Goal: Navigation & Orientation: Find specific page/section

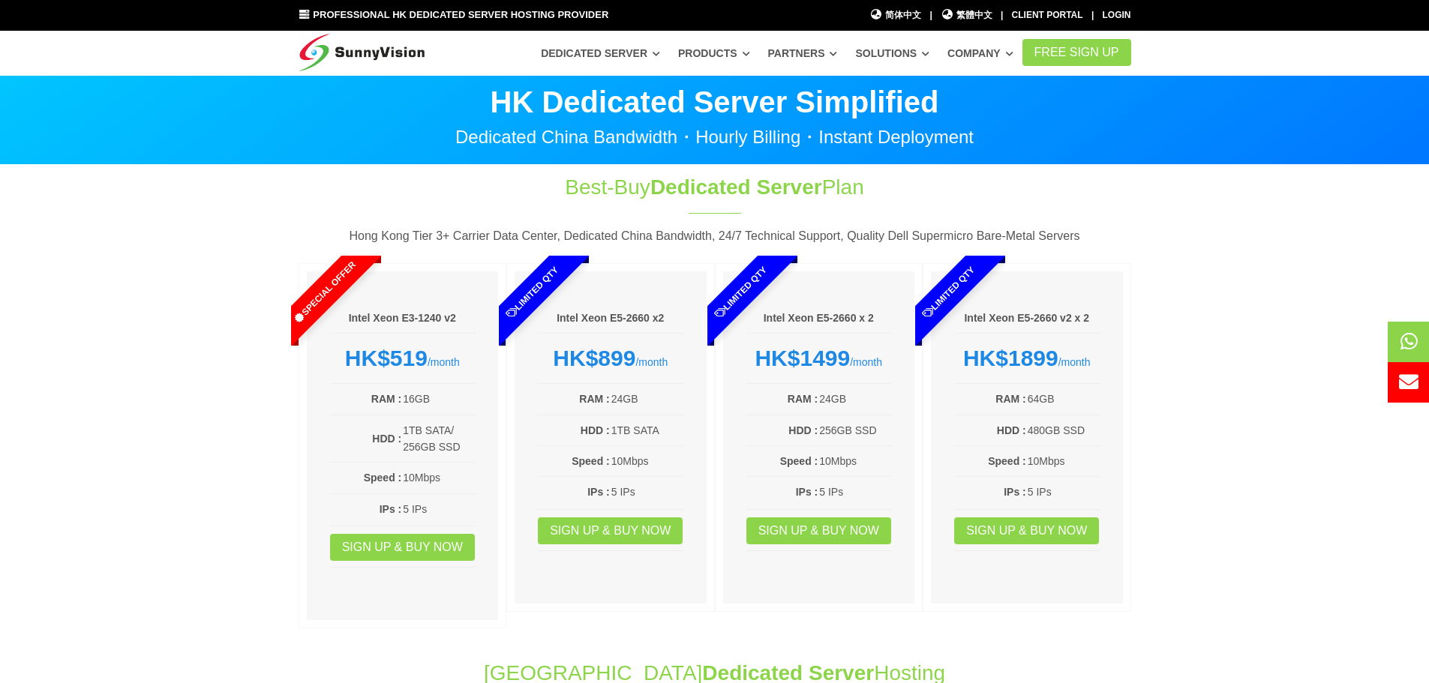
click at [210, 389] on section "Best-Buy Dedicated Server Plan Hong Kong Tier 3+ Carrier Data Center, Dedicated…" at bounding box center [714, 404] width 1429 height 479
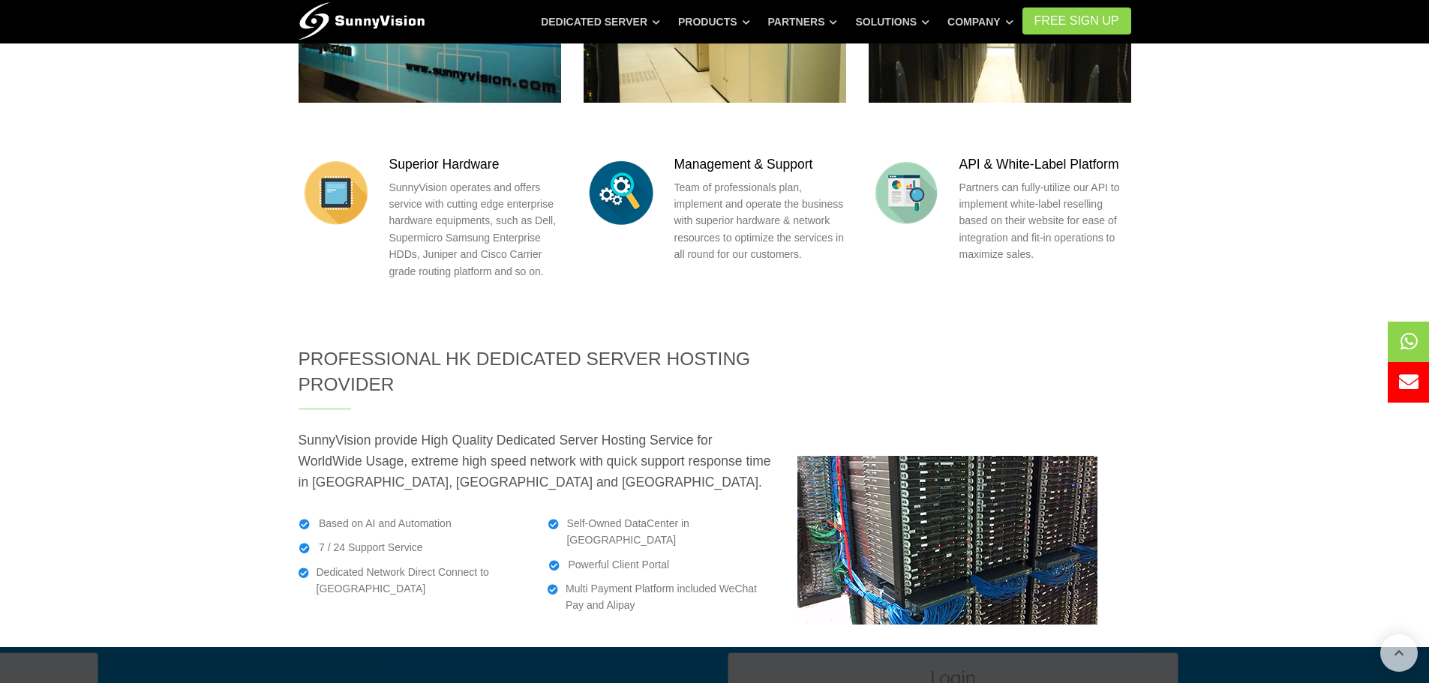
scroll to position [1937, 0]
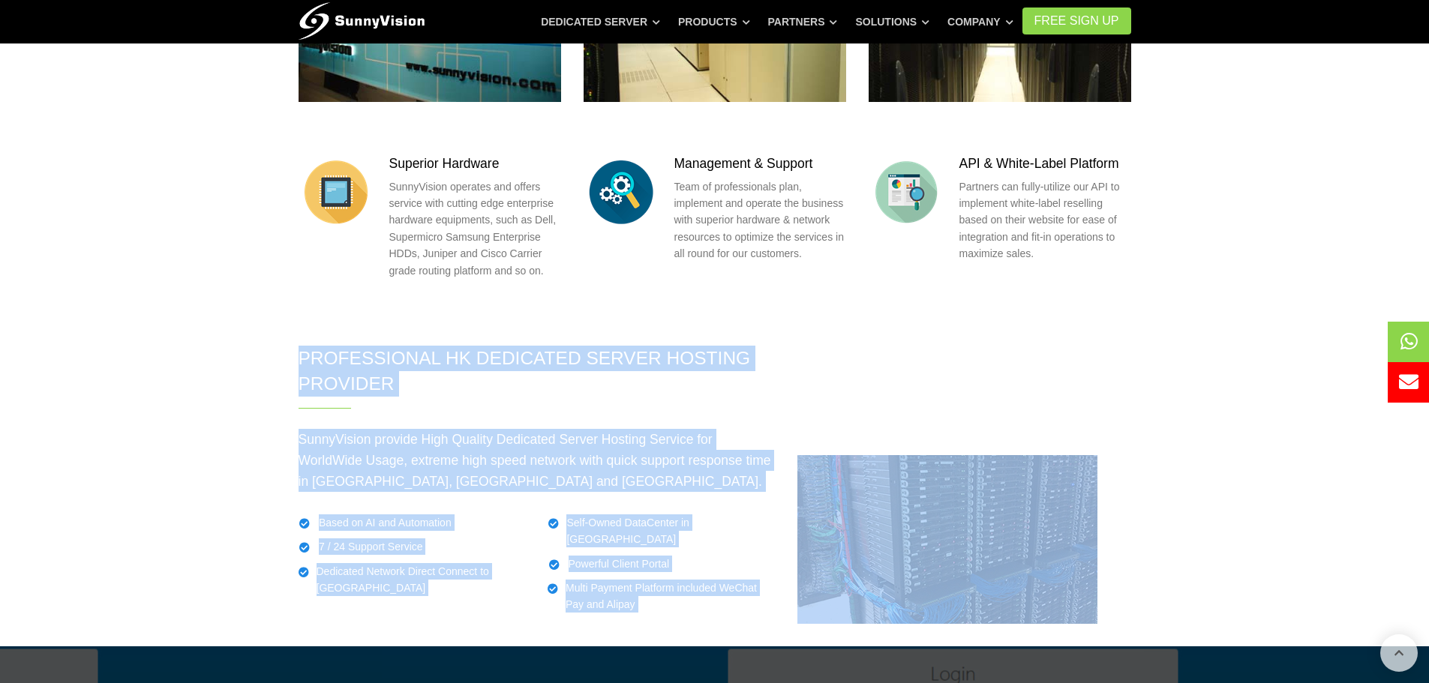
drag, startPoint x: 290, startPoint y: 254, endPoint x: 1183, endPoint y: 420, distance: 907.8
click at [1138, 427] on div "Professional HK Dedicated Server Hosting Provider SunnyVision provide High Qual…" at bounding box center [714, 485] width 855 height 278
click at [1190, 420] on section "Professional HK Dedicated Server Hosting Provider SunnyVision provide High Qual…" at bounding box center [714, 485] width 1429 height 278
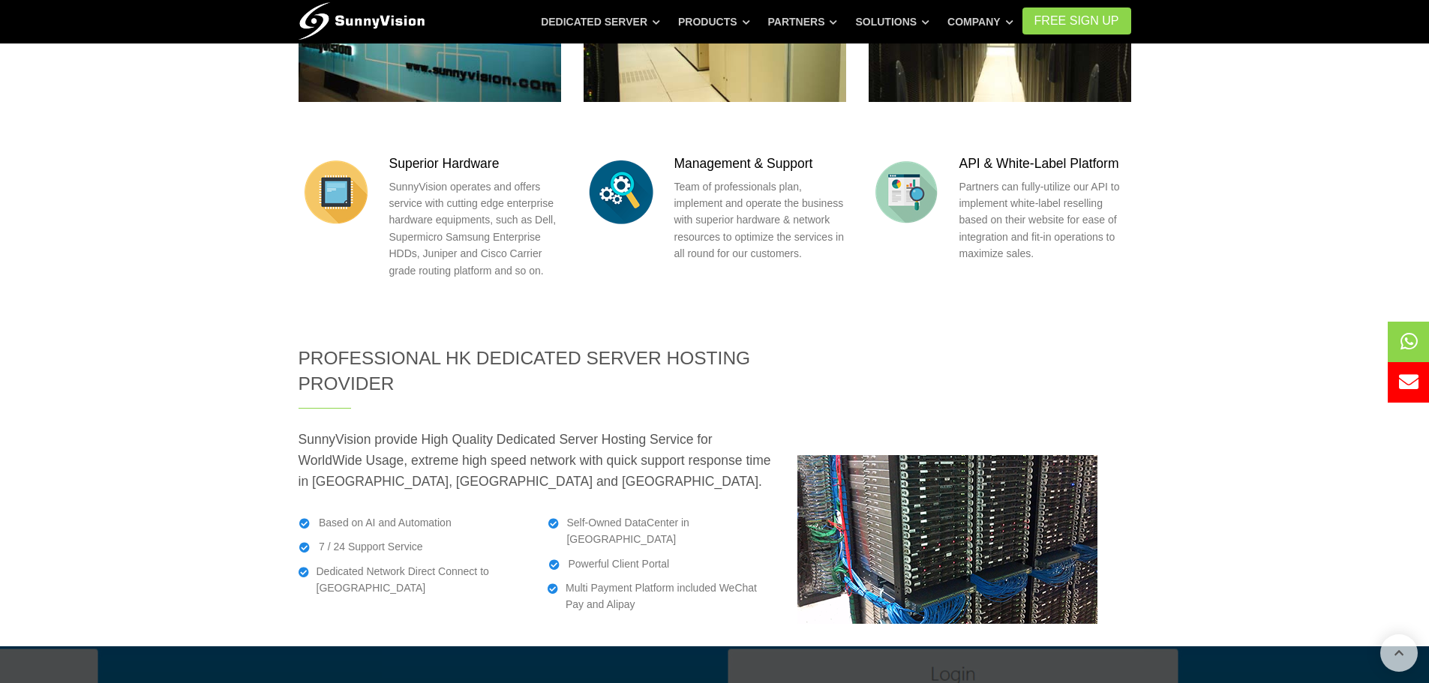
click at [332, 429] on p "SunnyVision provide High Quality Dedicated Server Hosting Service for WorldWide…" at bounding box center [537, 460] width 476 height 63
drag, startPoint x: 275, startPoint y: 236, endPoint x: 684, endPoint y: 475, distance: 473.2
drag, startPoint x: 684, startPoint y: 475, endPoint x: 666, endPoint y: 485, distance: 20.8
click at [683, 515] on div "Self-Owned DataCenter in [GEOGRAPHIC_DATA] Powerful Client Portal Multi Payment…" at bounding box center [661, 570] width 250 height 110
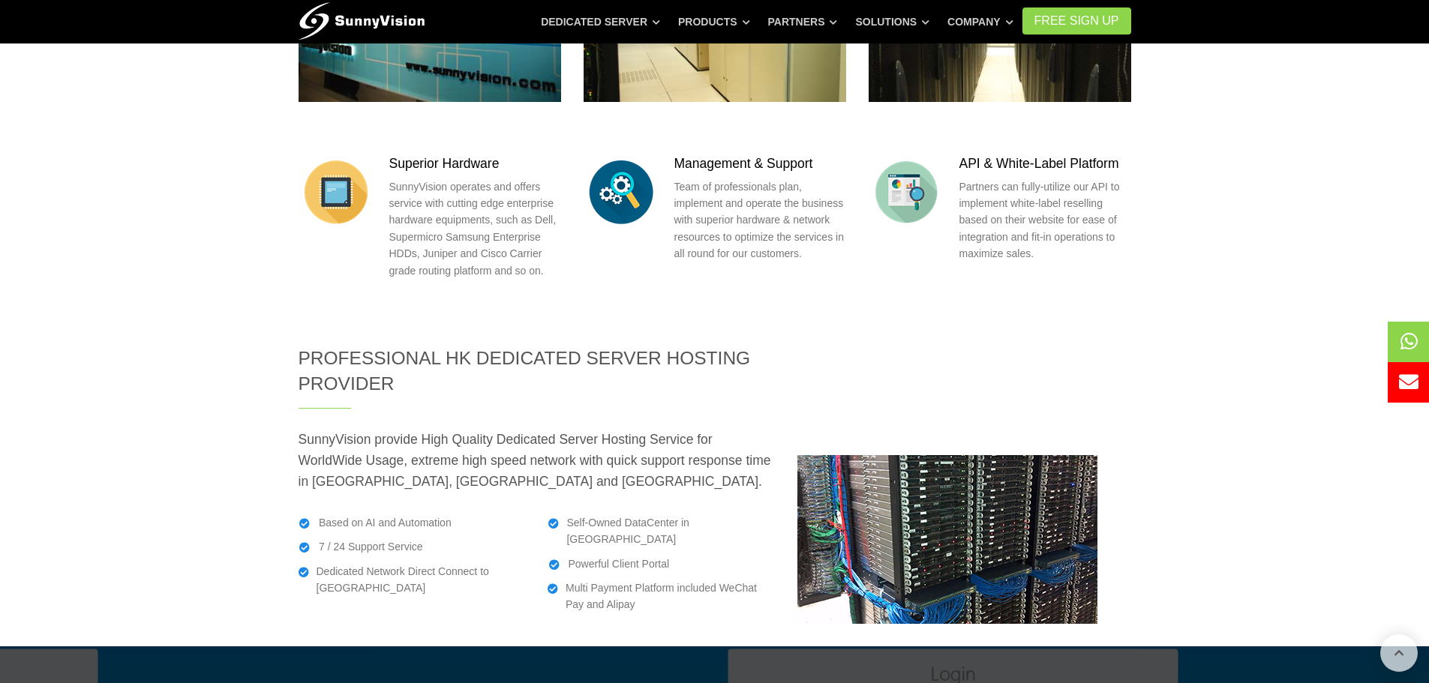
click at [675, 515] on div "Self-Owned DataCenter in [GEOGRAPHIC_DATA] Powerful Client Portal Multi Payment…" at bounding box center [661, 570] width 250 height 110
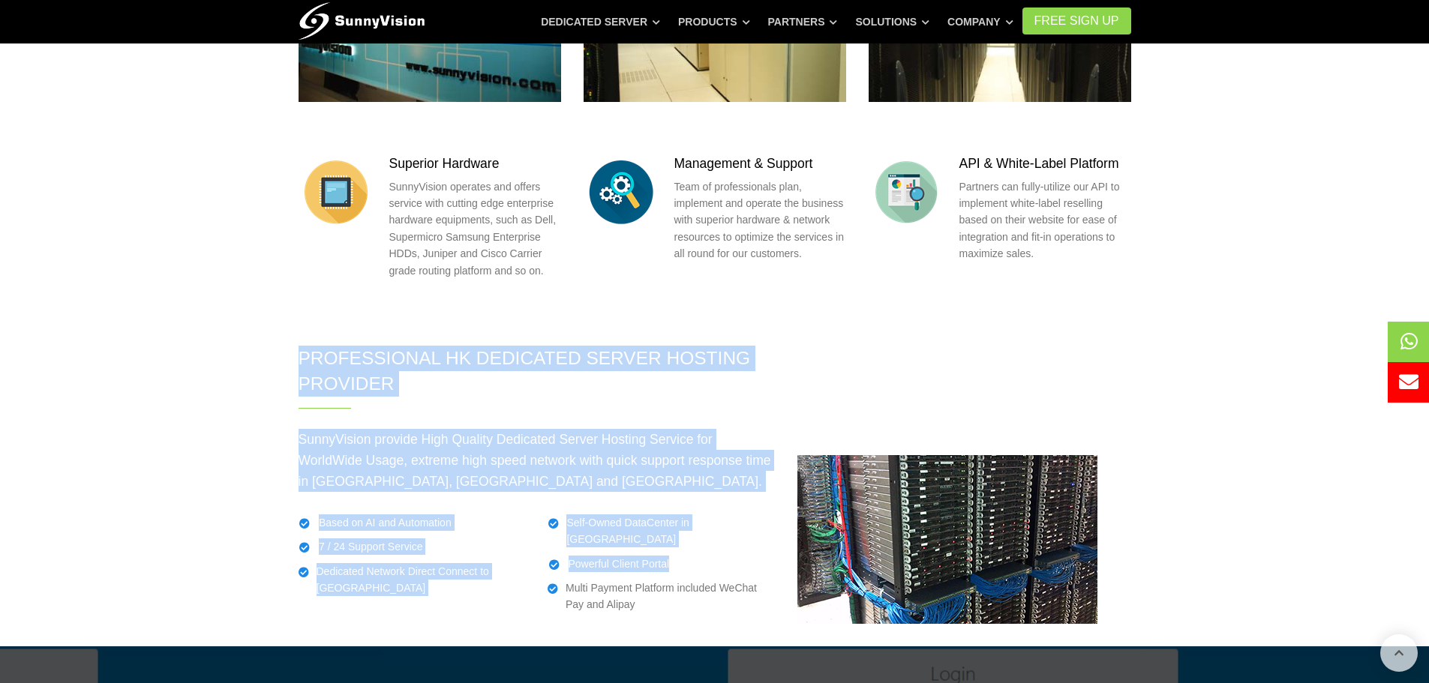
drag, startPoint x: 641, startPoint y: 463, endPoint x: 293, endPoint y: 248, distance: 409.4
click at [293, 346] on div "Professional HK Dedicated Server Hosting Provider SunnyVision provide High Qual…" at bounding box center [536, 485] width 499 height 278
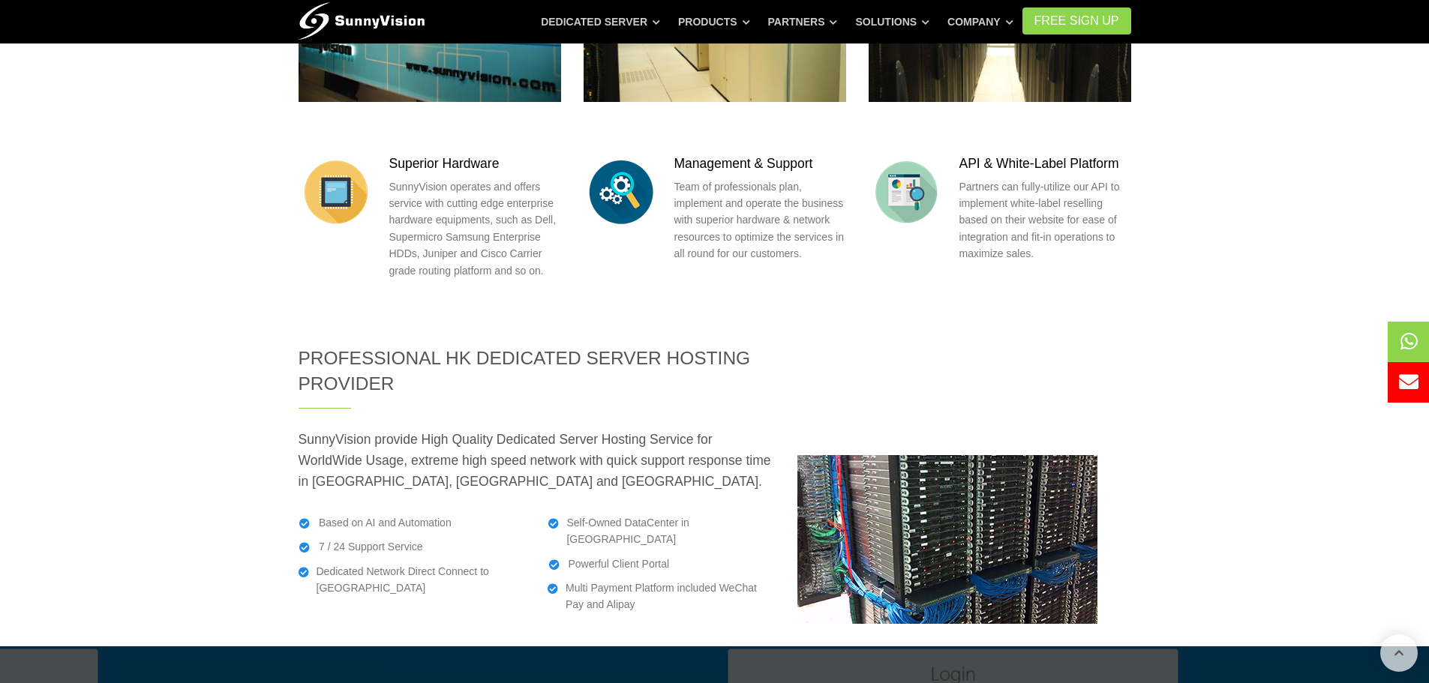
click at [977, 346] on div "Professional HK Dedicated Server Hosting Provider SunnyVision provide High Qual…" at bounding box center [714, 485] width 855 height 278
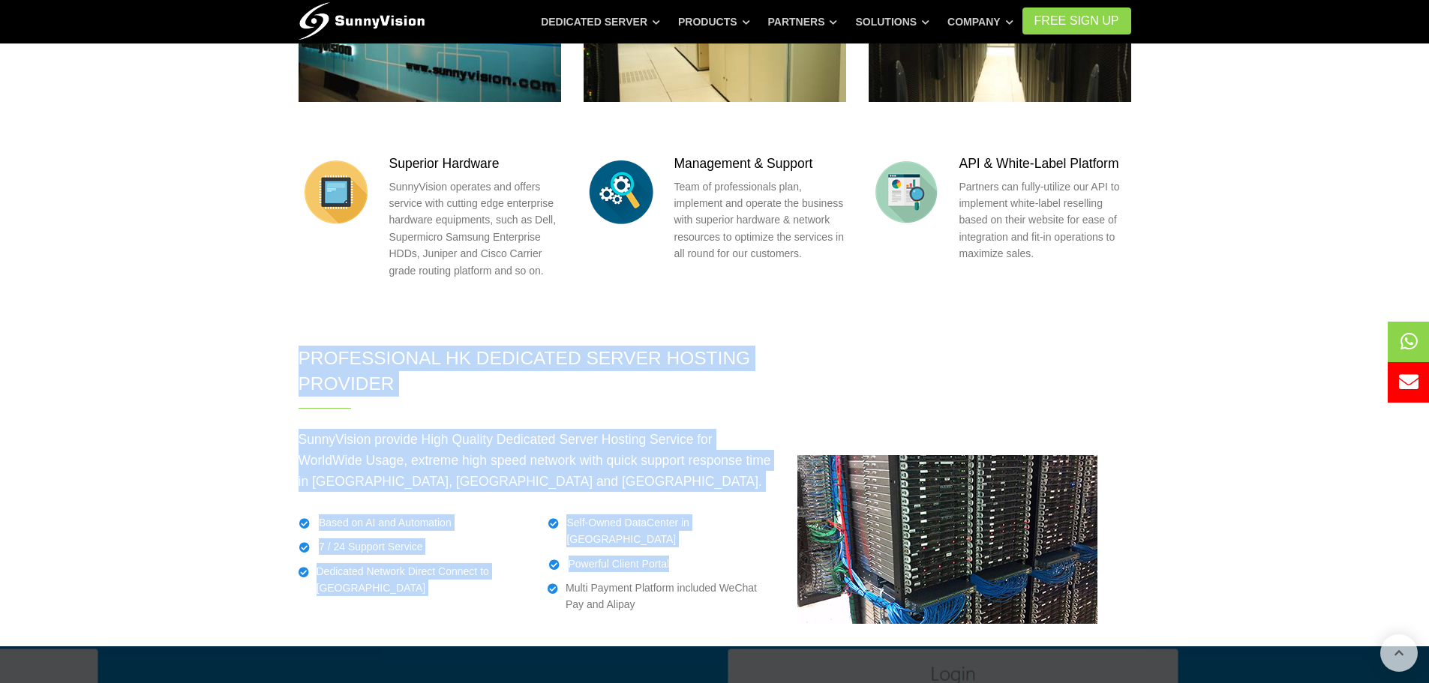
drag, startPoint x: 304, startPoint y: 257, endPoint x: 650, endPoint y: 469, distance: 405.9
click at [656, 470] on div "Professional HK Dedicated Server Hosting Provider SunnyVision provide High Qual…" at bounding box center [536, 485] width 499 height 278
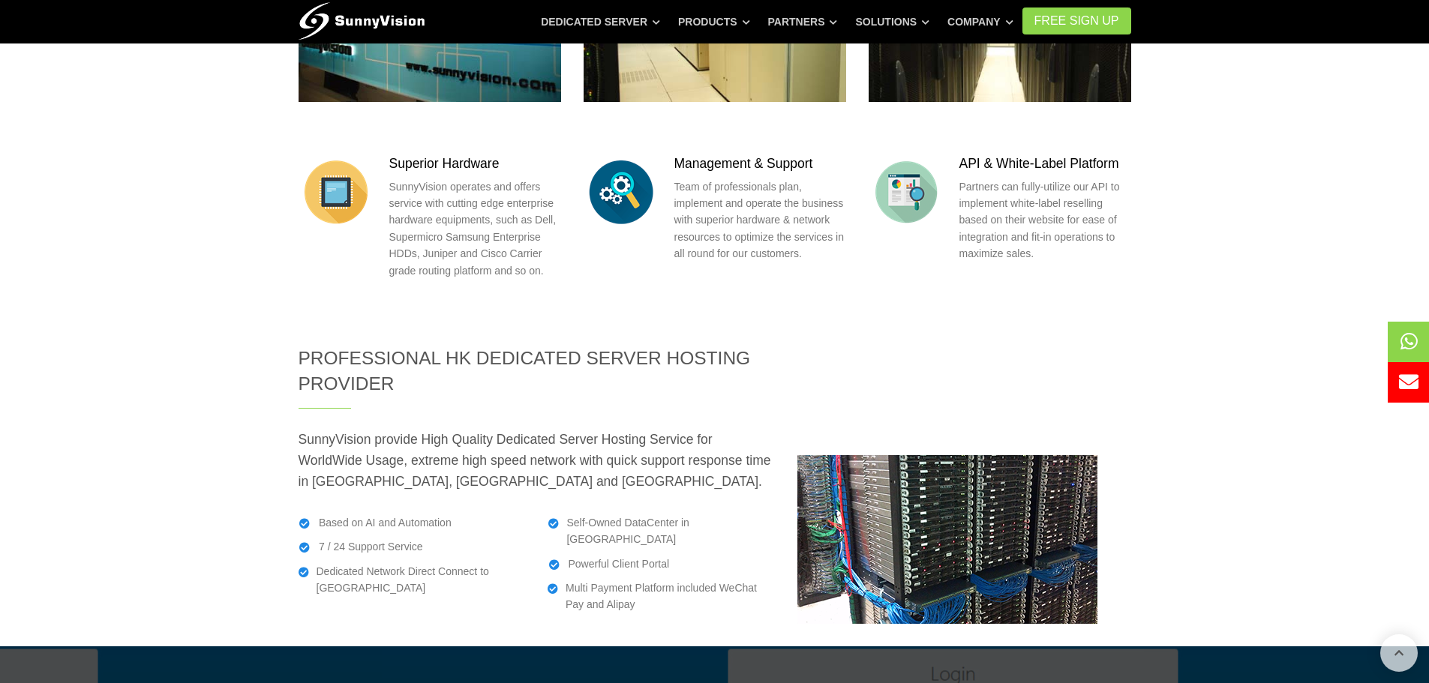
click at [622, 580] on li "Multi Payment Platform included WeChat Pay and Alipay" at bounding box center [661, 597] width 227 height 34
click at [638, 580] on li "Multi Payment Platform included WeChat Pay and Alipay" at bounding box center [661, 597] width 227 height 34
drag, startPoint x: 632, startPoint y: 464, endPoint x: 296, endPoint y: 255, distance: 395.2
click at [296, 346] on div "Professional HK Dedicated Server Hosting Provider SunnyVision provide High Qual…" at bounding box center [536, 485] width 499 height 278
click at [431, 241] on section "SunnyVision Tier 3+ Carrier [GEOGRAPHIC_DATA] Data Center Tour Self-managed Mul…" at bounding box center [714, 63] width 1429 height 563
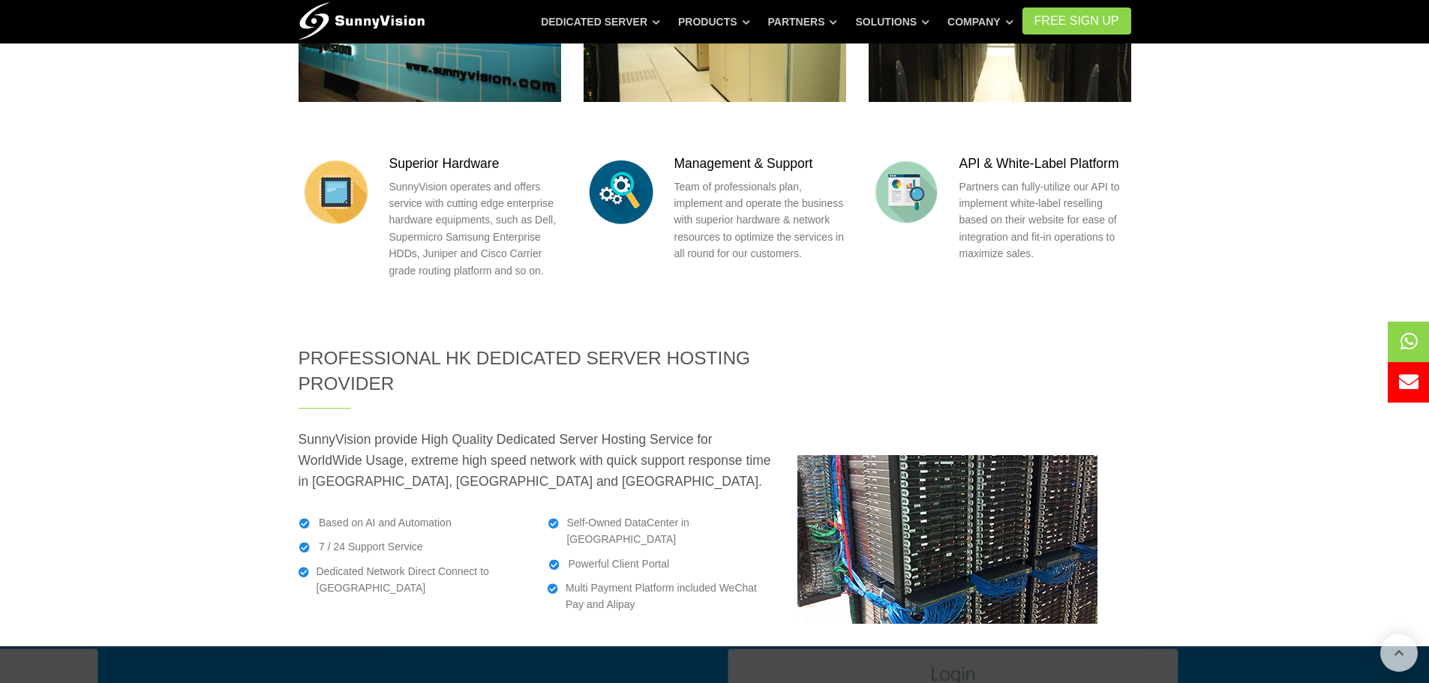
click at [327, 346] on h2 "Professional HK Dedicated Server Hosting Provider" at bounding box center [537, 372] width 476 height 52
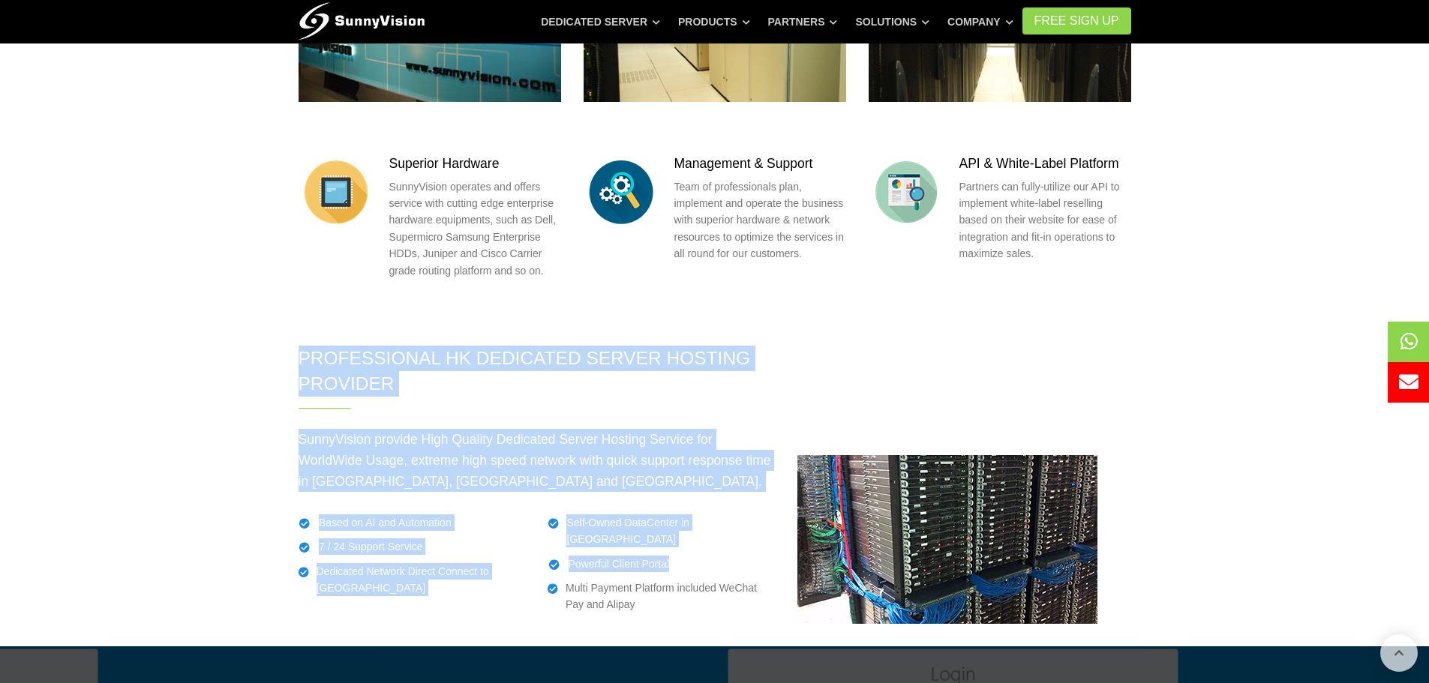
drag, startPoint x: 297, startPoint y: 261, endPoint x: 635, endPoint y: 462, distance: 393.5
click at [635, 462] on div "Professional HK Dedicated Server Hosting Provider SunnyVision provide High Qual…" at bounding box center [536, 485] width 499 height 278
click at [681, 580] on li "Multi Payment Platform included WeChat Pay and Alipay" at bounding box center [661, 597] width 227 height 34
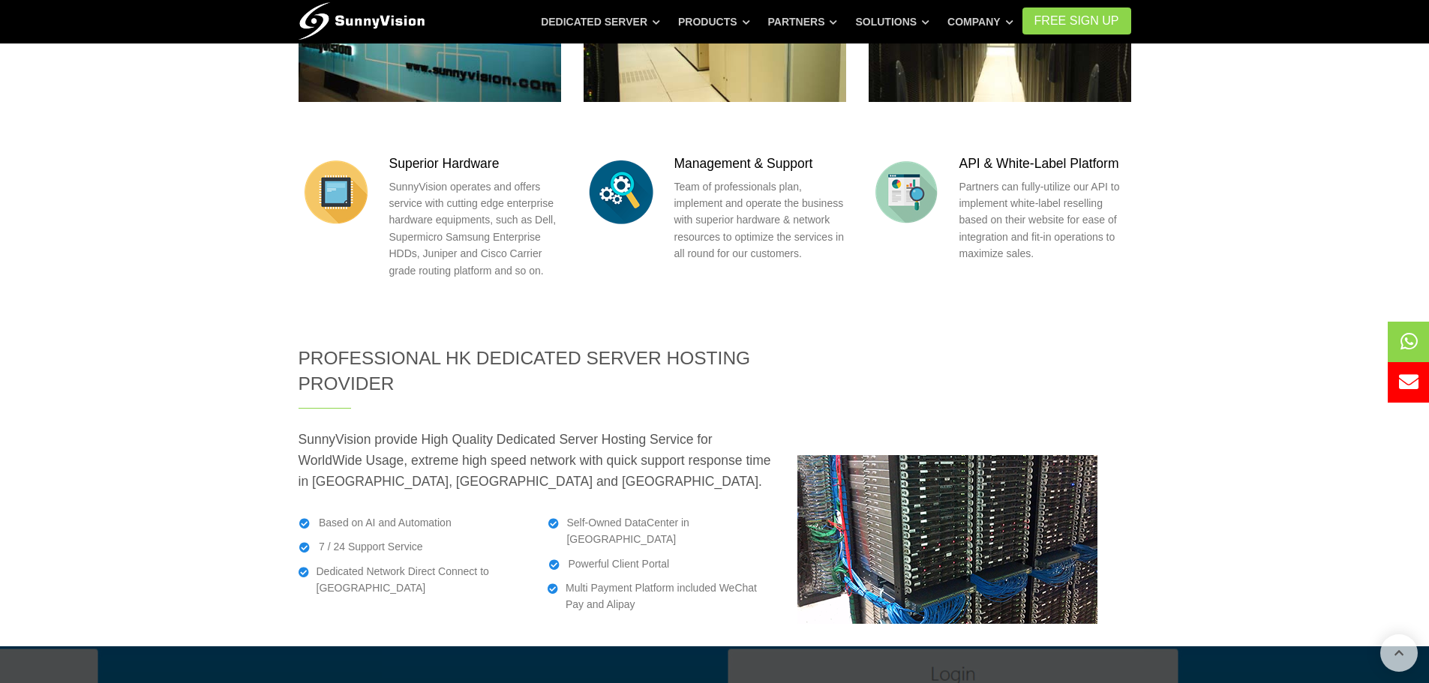
drag, startPoint x: 662, startPoint y: 466, endPoint x: 645, endPoint y: 466, distance: 16.5
click at [661, 580] on li "Multi Payment Platform included WeChat Pay and Alipay" at bounding box center [661, 597] width 227 height 34
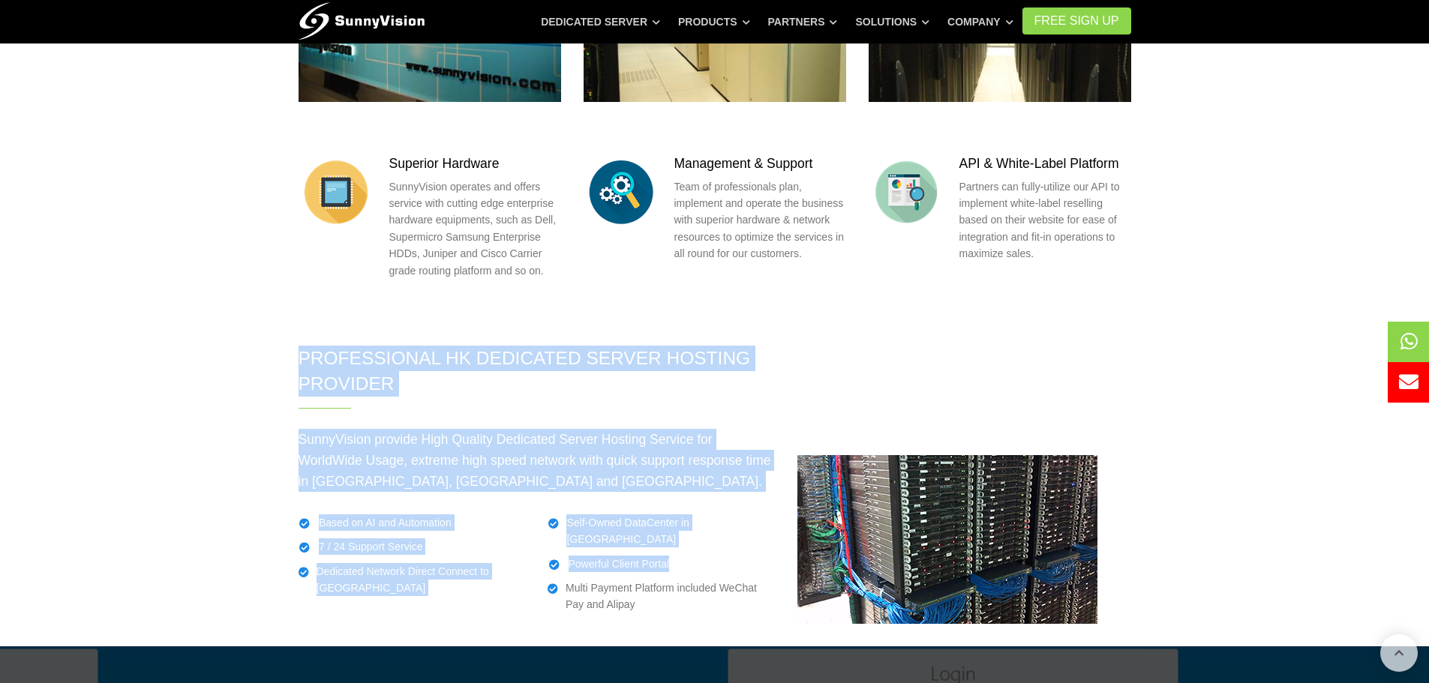
drag, startPoint x: 644, startPoint y: 464, endPoint x: 301, endPoint y: 249, distance: 405.4
click at [301, 346] on div "Professional HK Dedicated Server Hosting Provider SunnyVision provide High Qual…" at bounding box center [536, 485] width 499 height 278
click at [413, 346] on h2 "Professional HK Dedicated Server Hosting Provider" at bounding box center [537, 372] width 476 height 52
drag, startPoint x: 293, startPoint y: 257, endPoint x: 631, endPoint y: 463, distance: 395.1
click at [631, 463] on div "Professional HK Dedicated Server Hosting Provider SunnyVision provide High Qual…" at bounding box center [536, 485] width 499 height 278
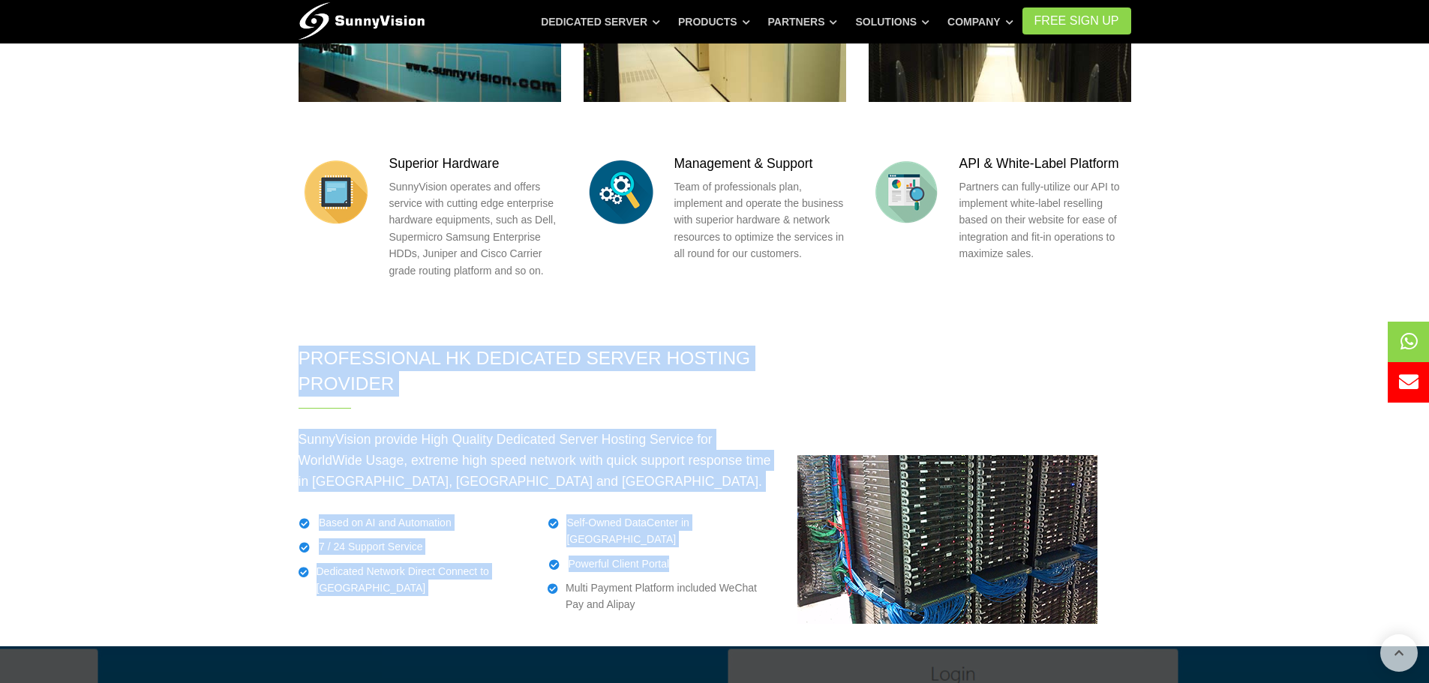
click at [688, 580] on li "Multi Payment Platform included WeChat Pay and Alipay" at bounding box center [661, 597] width 227 height 34
drag, startPoint x: 662, startPoint y: 464, endPoint x: 326, endPoint y: 270, distance: 388.4
click at [326, 346] on div "Professional HK Dedicated Server Hosting Provider SunnyVision provide High Qual…" at bounding box center [536, 485] width 499 height 278
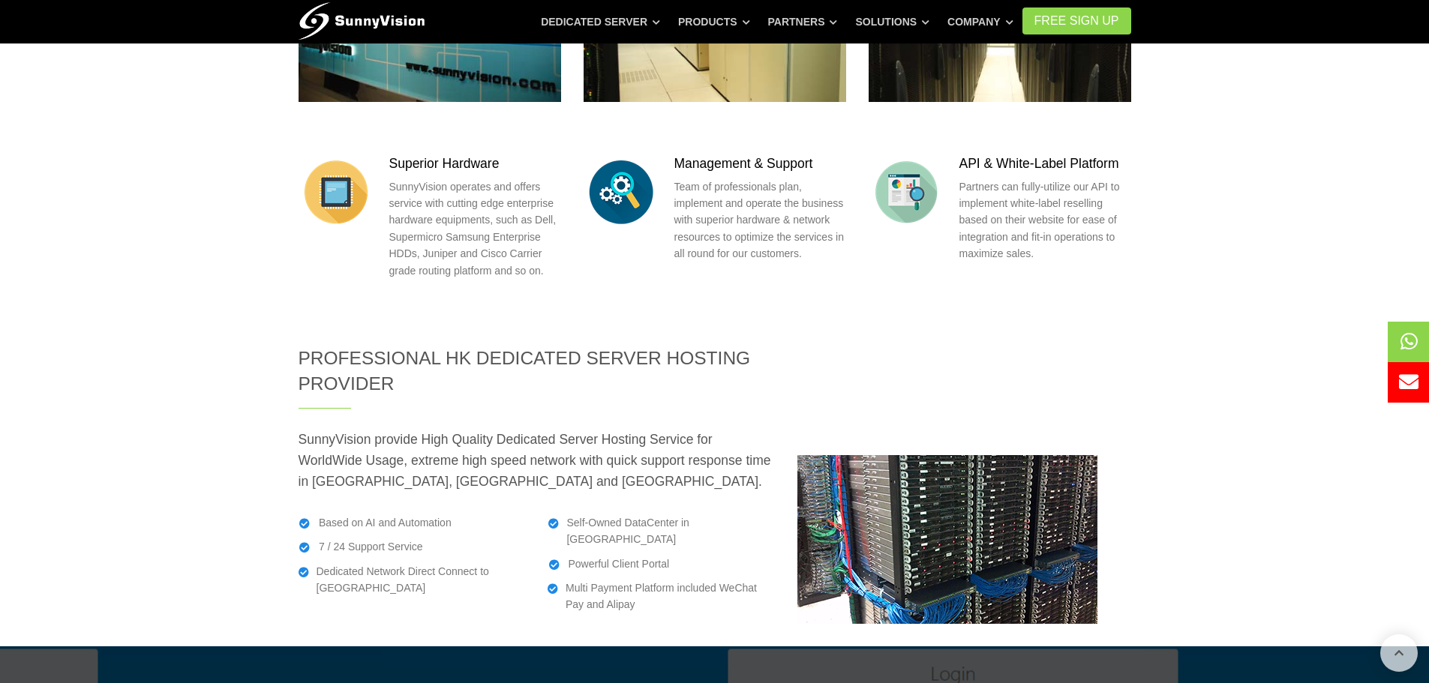
click at [321, 346] on h2 "Professional HK Dedicated Server Hosting Provider" at bounding box center [537, 372] width 476 height 52
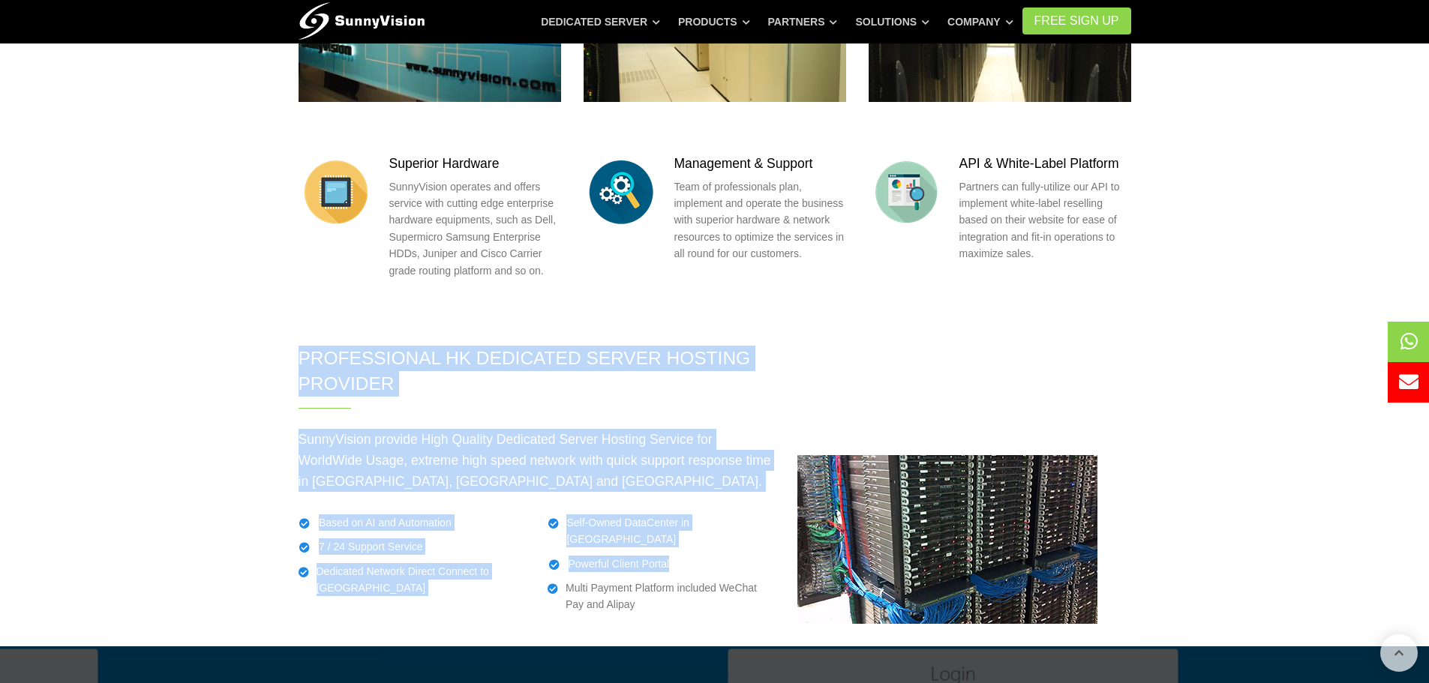
drag, startPoint x: 325, startPoint y: 257, endPoint x: 684, endPoint y: 437, distance: 401.5
click at [646, 461] on div "Professional HK Dedicated Server Hosting Provider SunnyVision provide High Qual…" at bounding box center [536, 485] width 499 height 278
click at [694, 515] on ul "Self-Owned DataCenter in [GEOGRAPHIC_DATA] Powerful Client Portal Multi Payment…" at bounding box center [661, 564] width 227 height 99
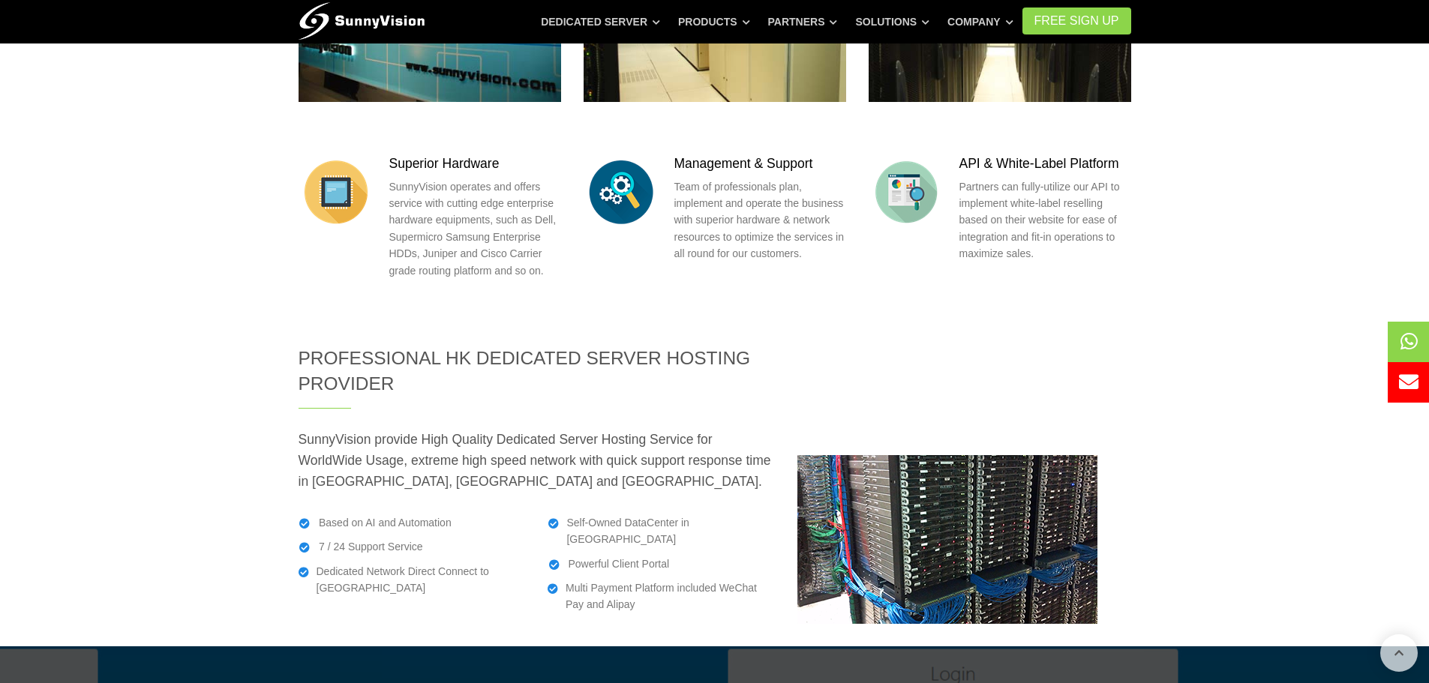
click at [608, 580] on li "Multi Payment Platform included WeChat Pay and Alipay" at bounding box center [661, 597] width 227 height 34
click at [635, 580] on li "Multi Payment Platform included WeChat Pay and Alipay" at bounding box center [661, 597] width 227 height 34
drag, startPoint x: 632, startPoint y: 463, endPoint x: 304, endPoint y: 251, distance: 390.5
click at [304, 346] on div "Professional HK Dedicated Server Hosting Provider SunnyVision provide High Qual…" at bounding box center [536, 485] width 499 height 278
click at [1263, 242] on section "SunnyVision Tier 3+ Carrier [GEOGRAPHIC_DATA] Data Center Tour Self-managed Mul…" at bounding box center [714, 63] width 1429 height 563
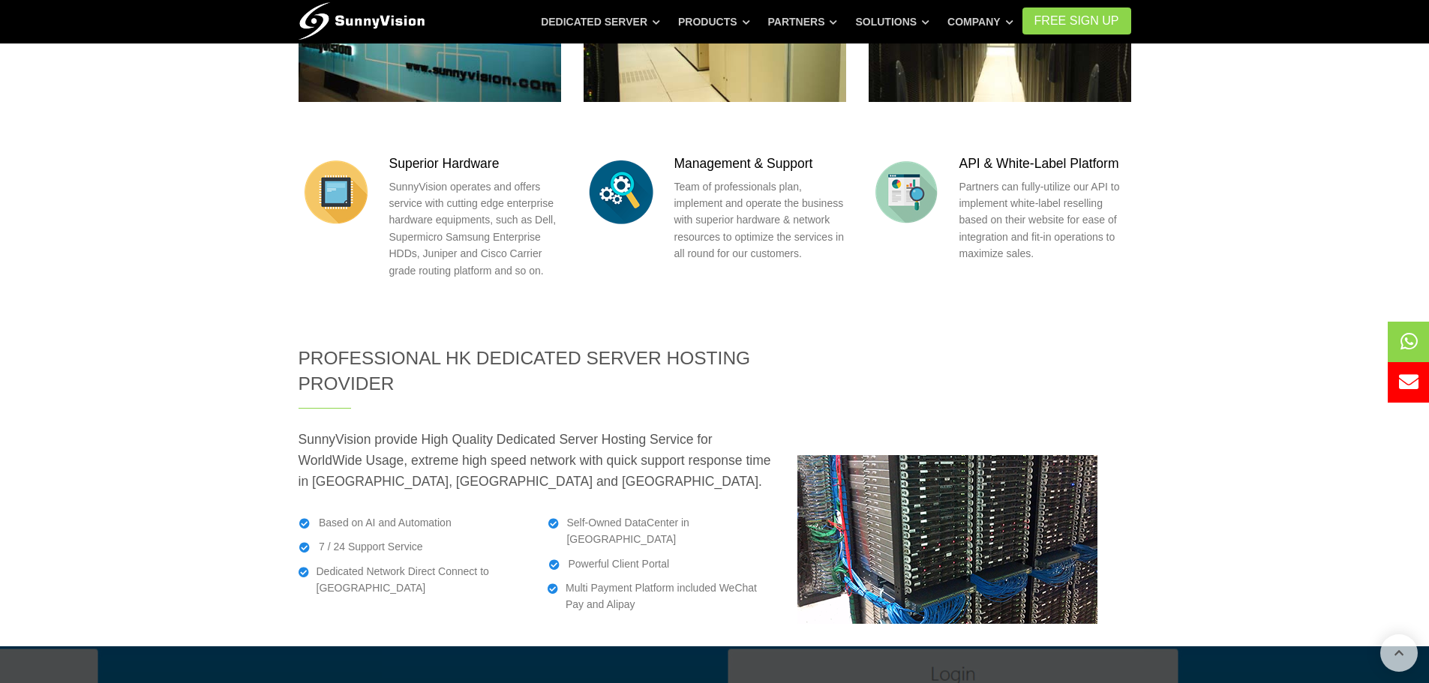
drag, startPoint x: 281, startPoint y: 254, endPoint x: 632, endPoint y: 464, distance: 408.0
click at [632, 464] on section "Professional HK Dedicated Server Hosting Provider SunnyVision provide High Qual…" at bounding box center [714, 485] width 1429 height 278
click at [1280, 346] on section "Professional HK Dedicated Server Hosting Provider SunnyVision provide High Qual…" at bounding box center [714, 485] width 1429 height 278
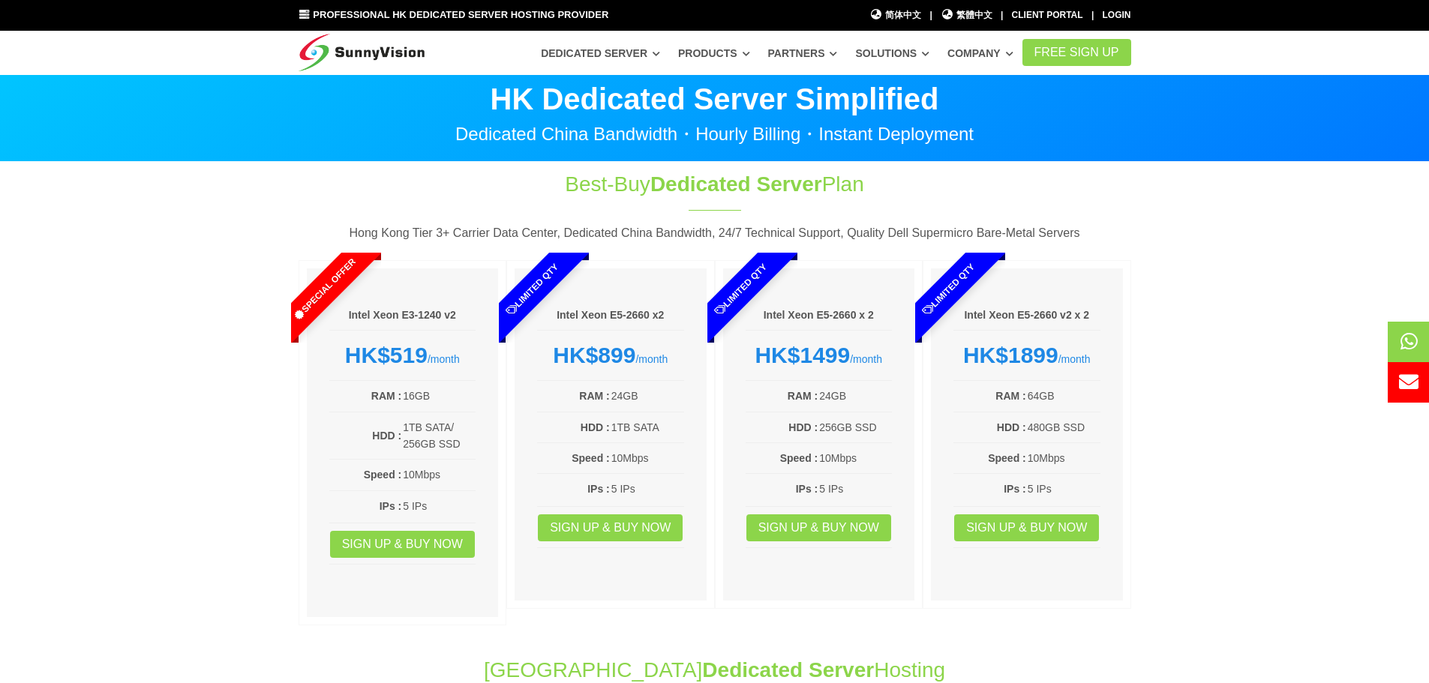
scroll to position [0, 0]
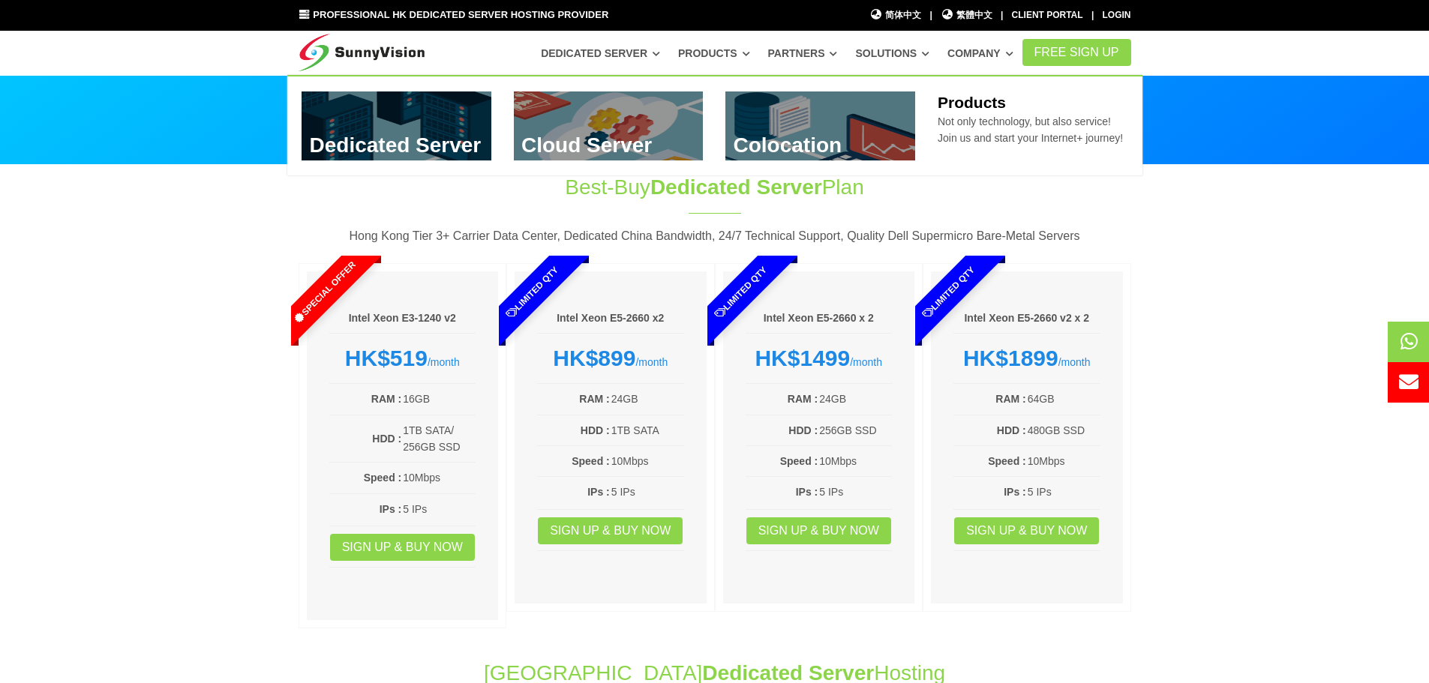
click at [750, 52] on icon at bounding box center [747, 54] width 8 height 8
